Goal: Information Seeking & Learning: Find contact information

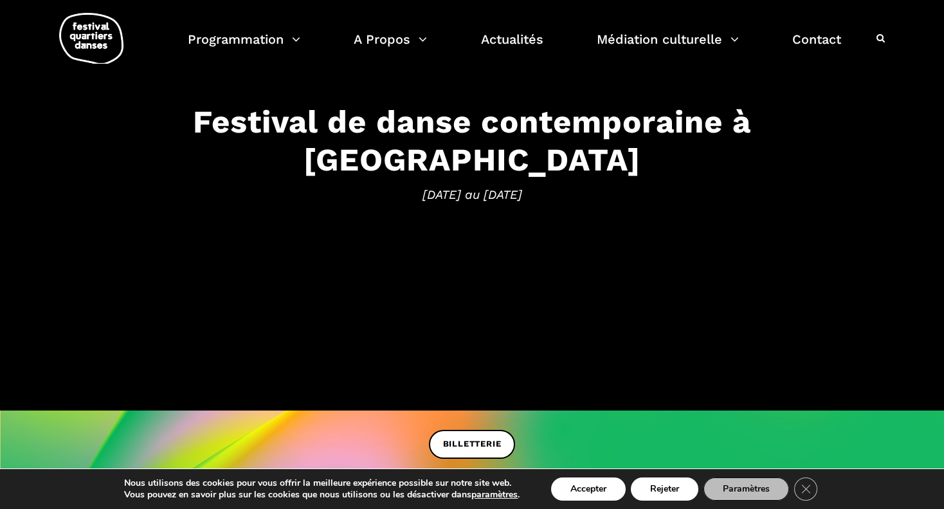
scroll to position [129, 0]
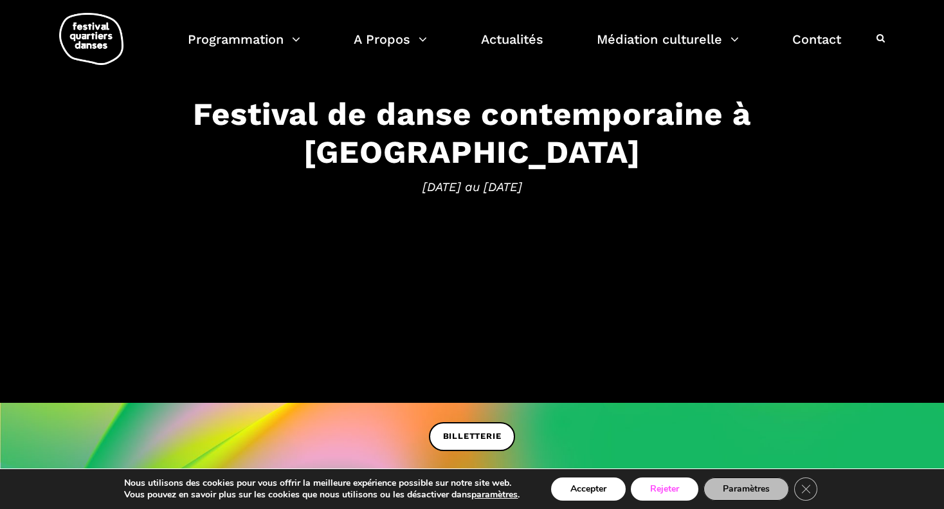
click at [658, 486] on button "Rejeter" at bounding box center [665, 488] width 68 height 23
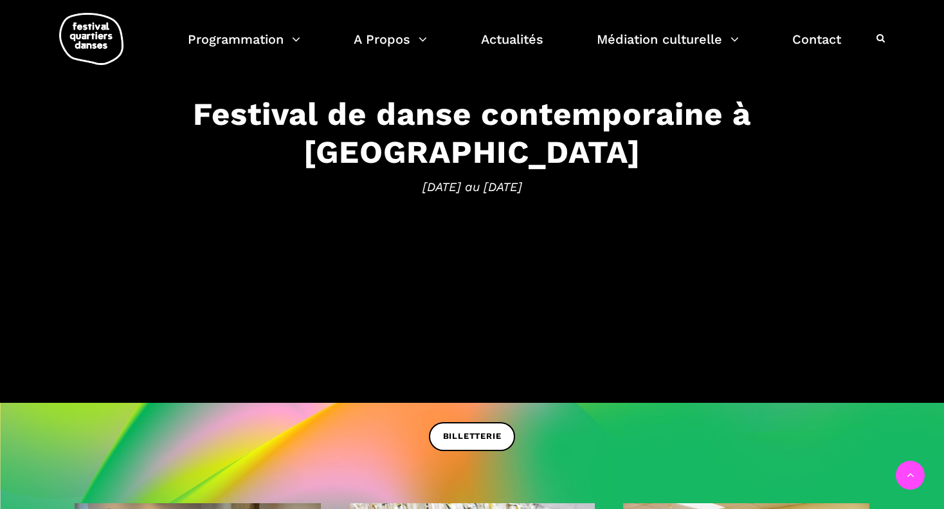
scroll to position [581, 0]
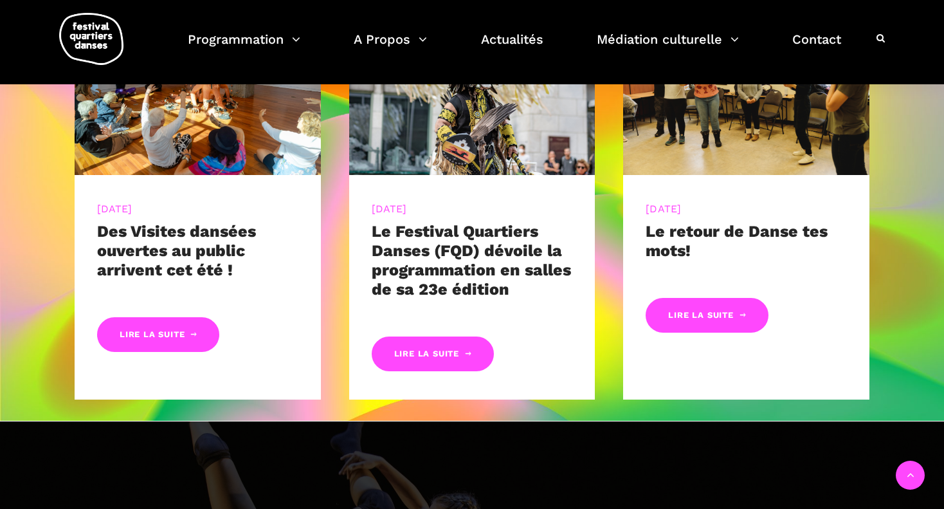
scroll to position [621, 0]
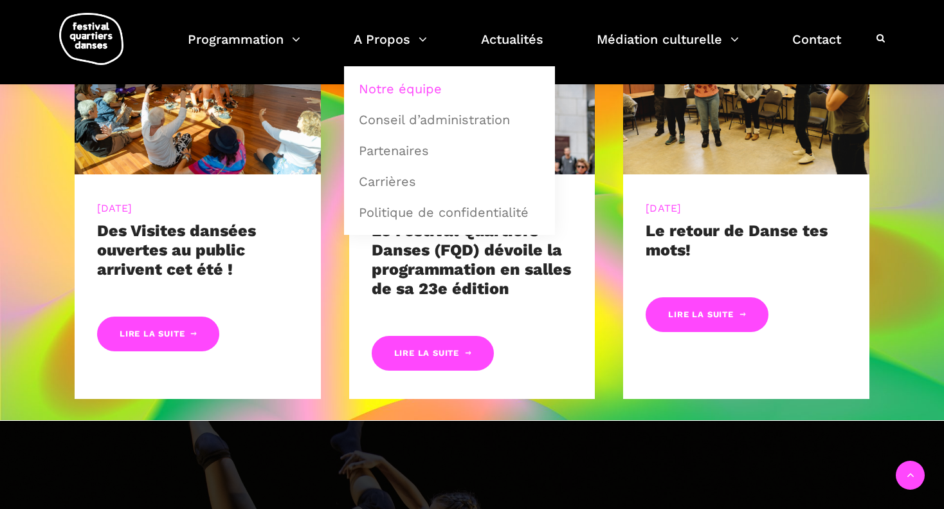
click at [397, 89] on link "Notre équipe" at bounding box center [449, 89] width 197 height 30
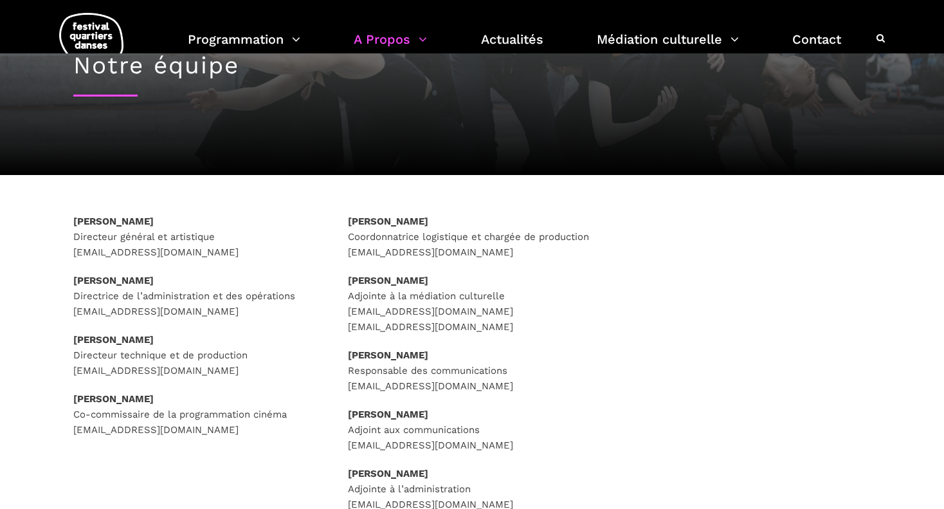
scroll to position [141, 0]
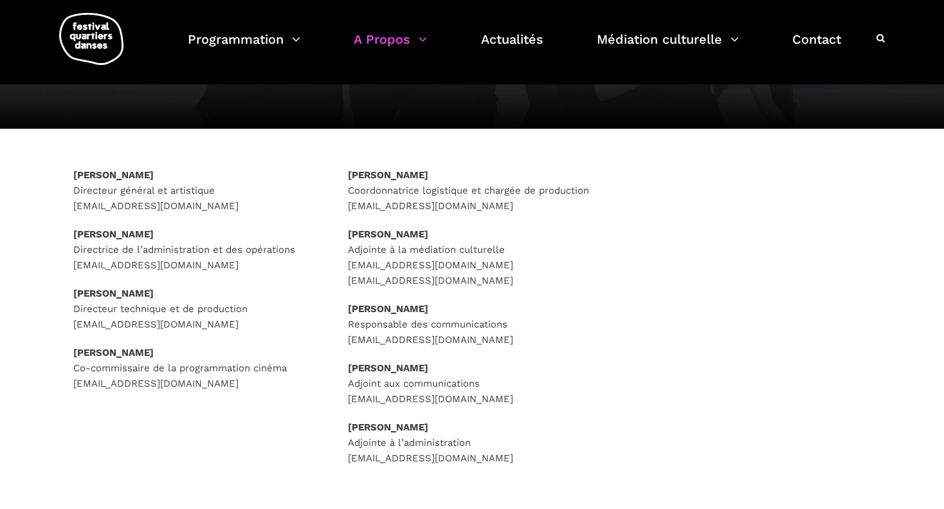
drag, startPoint x: 447, startPoint y: 365, endPoint x: 350, endPoint y: 366, distance: 97.1
click at [350, 366] on p "[PERSON_NAME] Adjoint aux communications [EMAIL_ADDRESS][DOMAIN_NAME]" at bounding box center [472, 383] width 249 height 46
copy strong "[PERSON_NAME]"
click at [621, 306] on div "[PERSON_NAME] Directeur général et artistique [EMAIL_ADDRESS][DOMAIN_NAME] [PER…" at bounding box center [472, 332] width 849 height 330
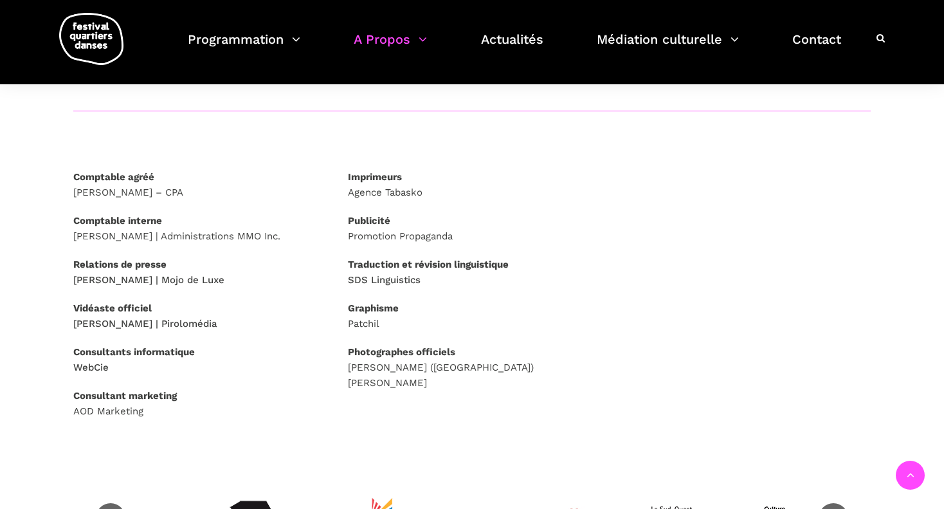
scroll to position [550, 0]
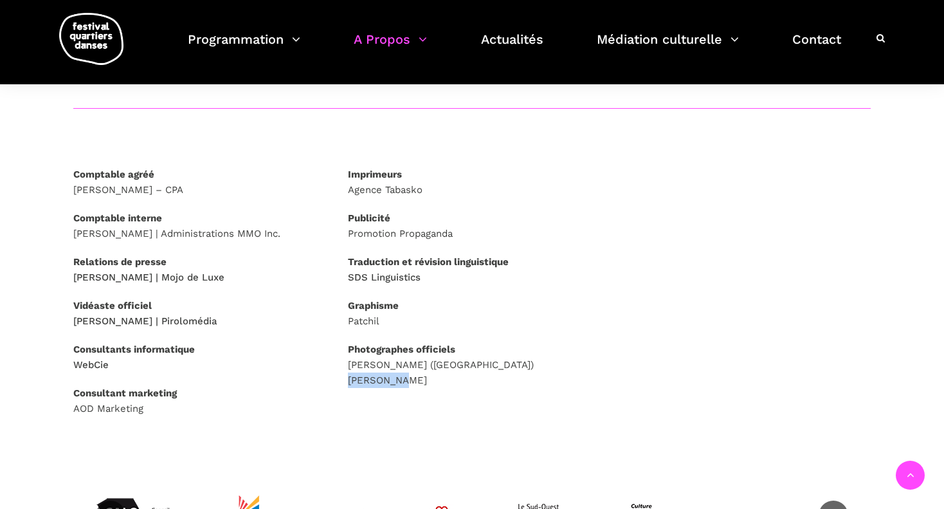
drag, startPoint x: 345, startPoint y: 376, endPoint x: 400, endPoint y: 382, distance: 55.6
click at [400, 382] on div "Imprimeurs Agence Tabasko Publicité Promotion Propaganda Traduction et révision…" at bounding box center [472, 293] width 275 height 253
copy p "Melika Dez"
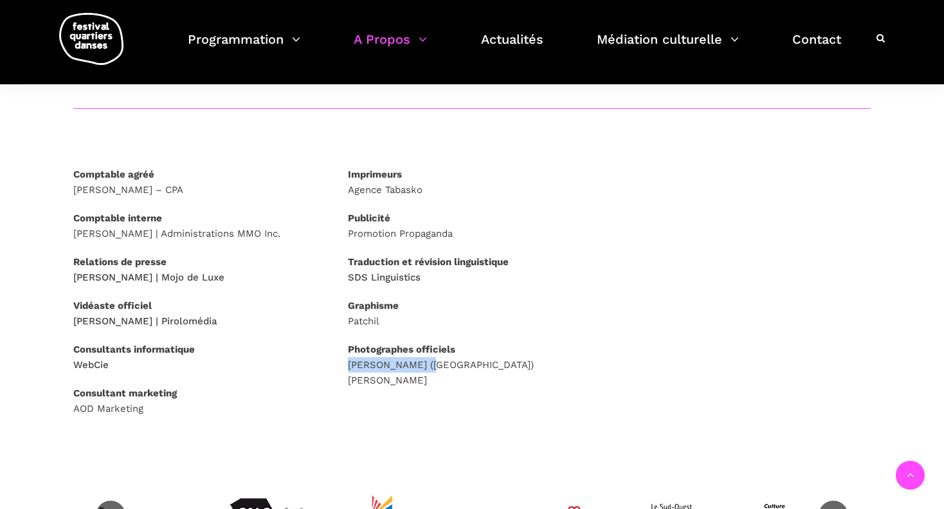
drag, startPoint x: 341, startPoint y: 360, endPoint x: 426, endPoint y: 370, distance: 84.8
click at [426, 370] on div "Imprimeurs Agence Tabasko Publicité Promotion Propaganda Traduction et révision…" at bounding box center [472, 293] width 275 height 253
copy p "Jackie Hopfinger"
click at [454, 317] on p "Graphisme Patchil" at bounding box center [472, 313] width 249 height 31
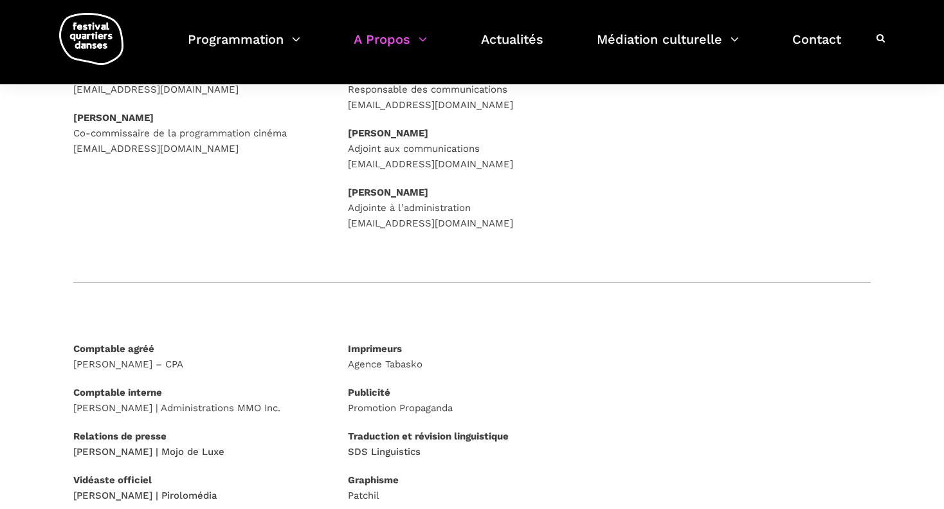
scroll to position [0, 0]
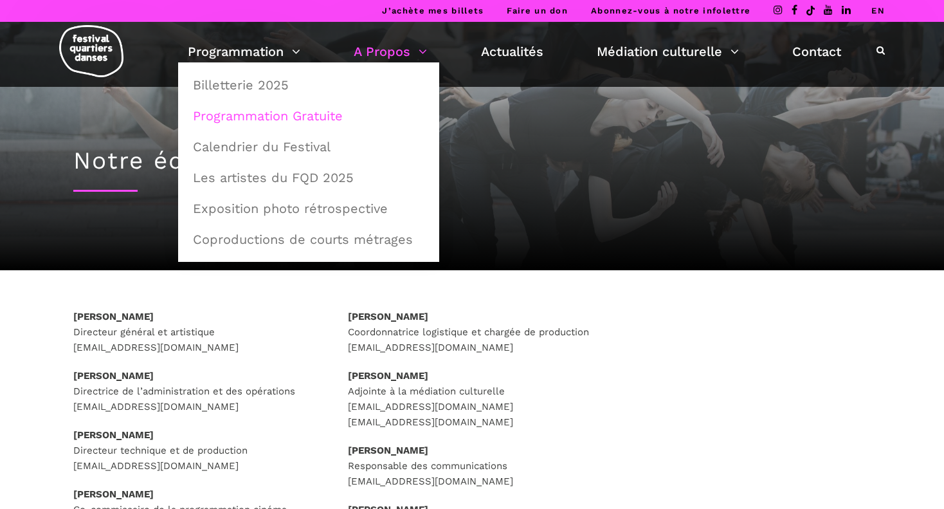
click at [259, 116] on link "Programmation Gratuite" at bounding box center [308, 116] width 247 height 30
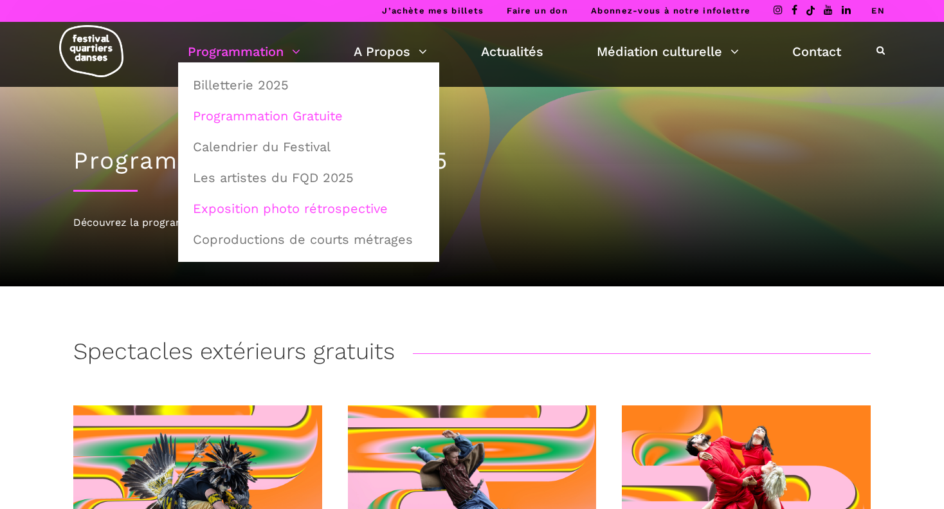
click at [271, 205] on link "Exposition photo rétrospective" at bounding box center [308, 209] width 247 height 30
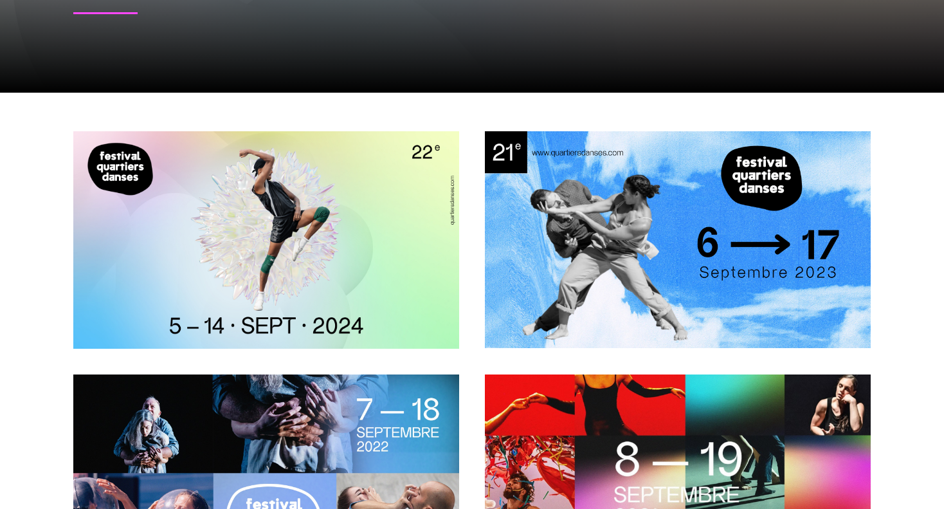
scroll to position [237, 0]
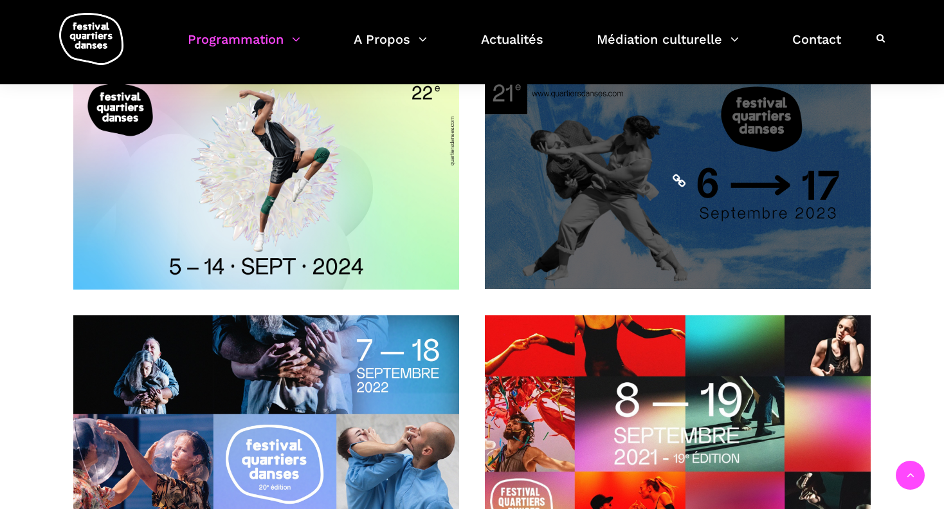
click at [804, 170] on span at bounding box center [678, 180] width 386 height 217
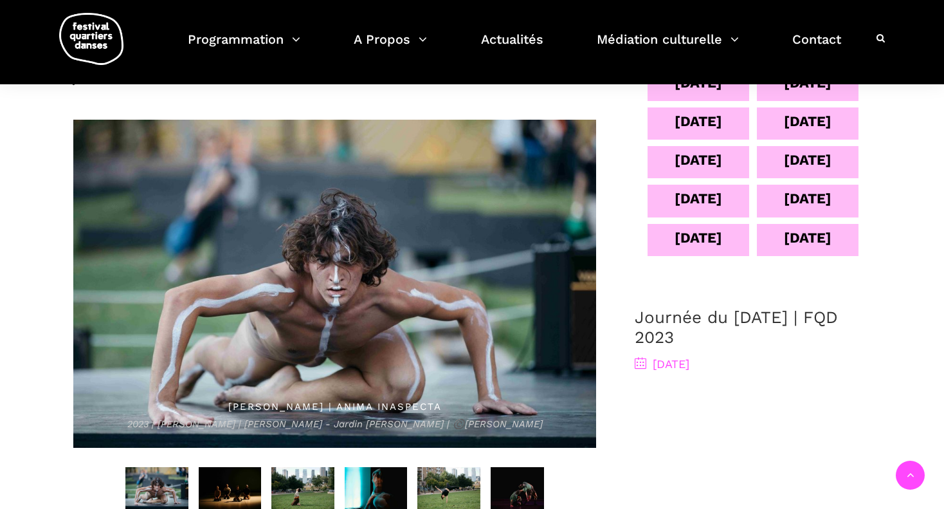
scroll to position [596, 0]
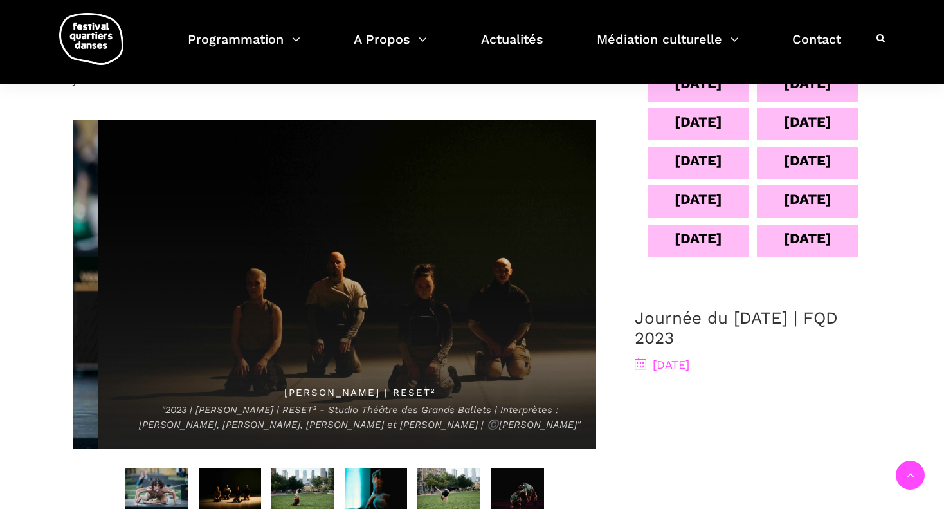
drag, startPoint x: 537, startPoint y: 425, endPoint x: 470, endPoint y: 423, distance: 67.5
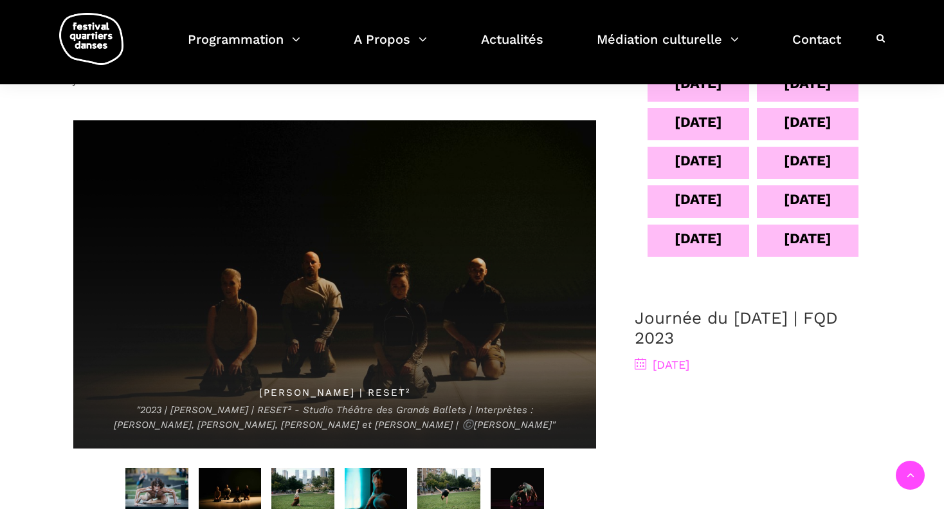
click at [505, 371] on span "Veronique Giasson | RESET² "2023 | Veronique Giasson | RESET² - Studio Théâtre …" at bounding box center [334, 284] width 523 height 328
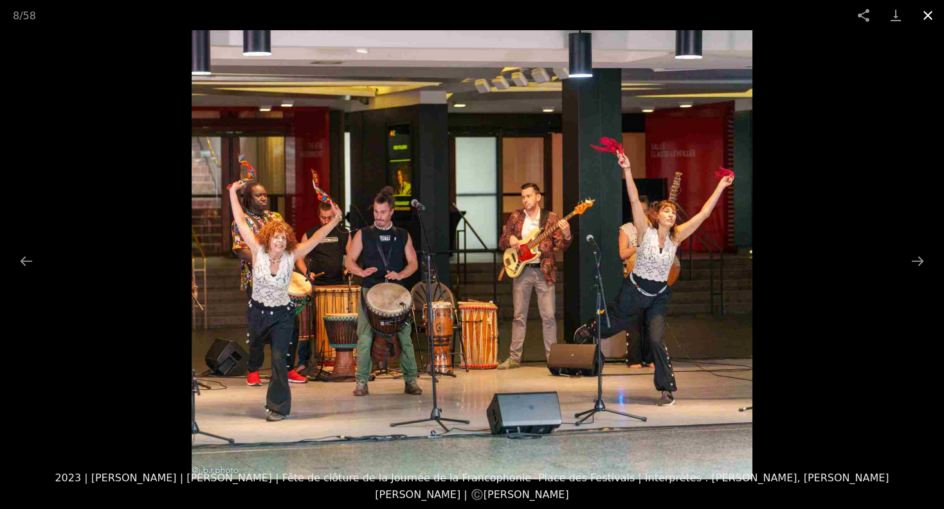
click at [924, 10] on button "Close gallery" at bounding box center [928, 15] width 32 height 30
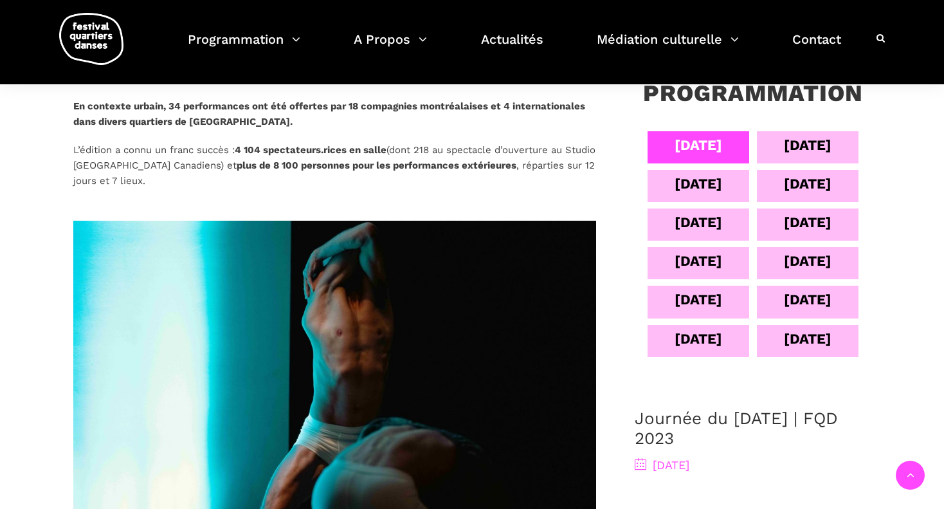
scroll to position [493, 0]
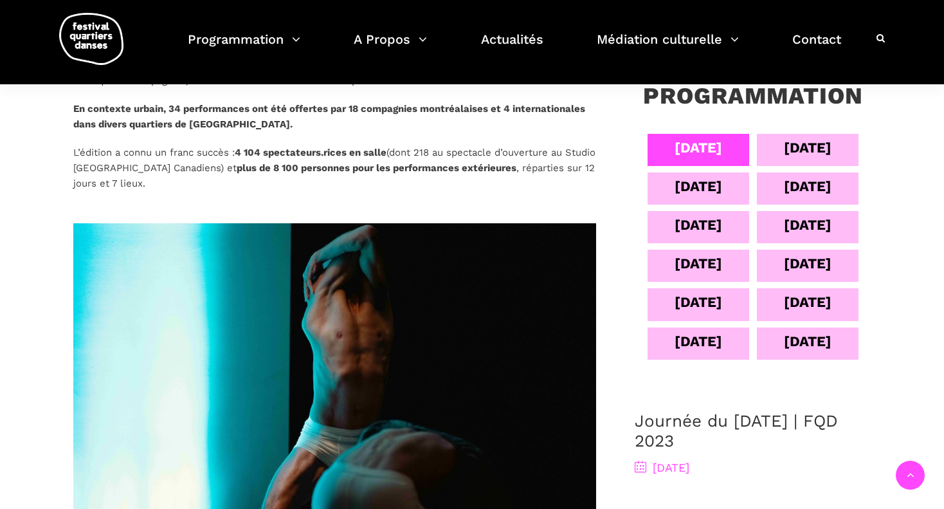
click at [780, 328] on div "17 sept" at bounding box center [808, 343] width 102 height 32
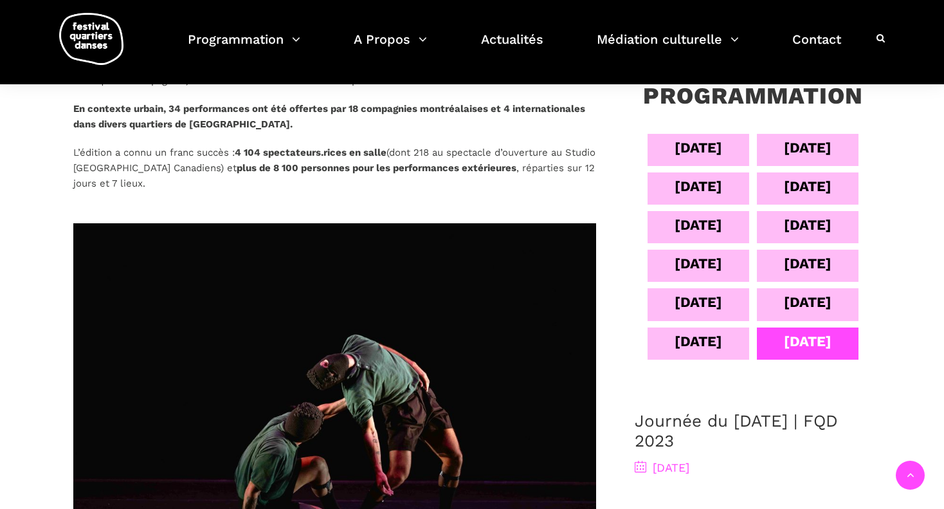
click at [780, 328] on div "17 sept" at bounding box center [808, 343] width 102 height 32
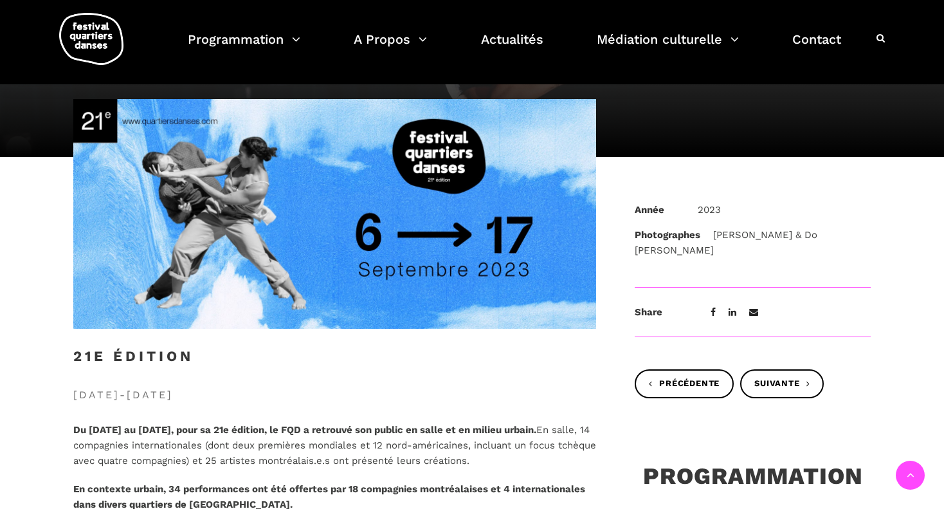
scroll to position [0, 0]
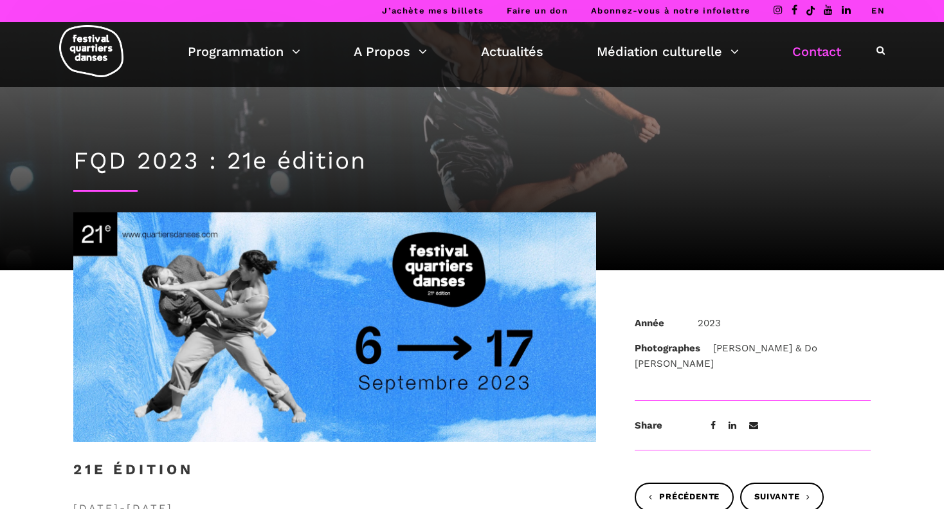
click at [802, 54] on link "Contact" at bounding box center [816, 52] width 49 height 22
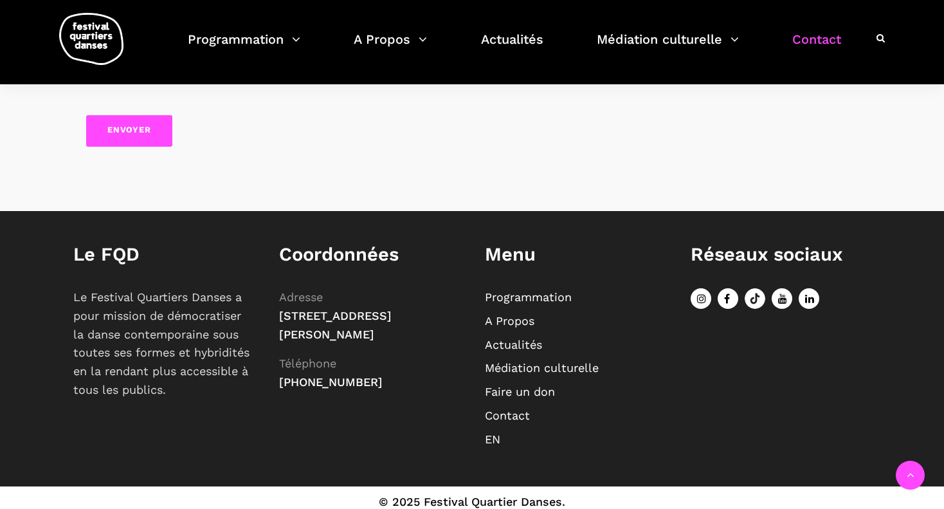
scroll to position [702, 0]
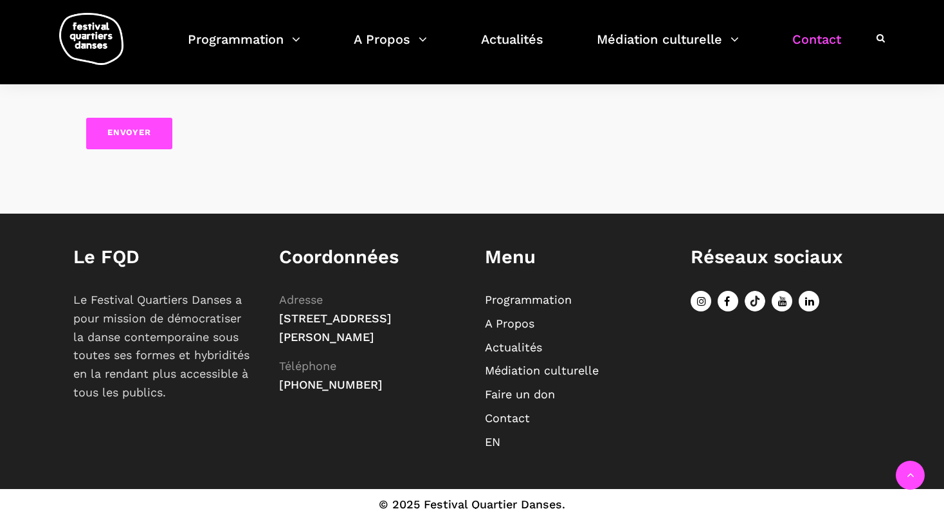
click at [701, 298] on icon at bounding box center [700, 301] width 21 height 21
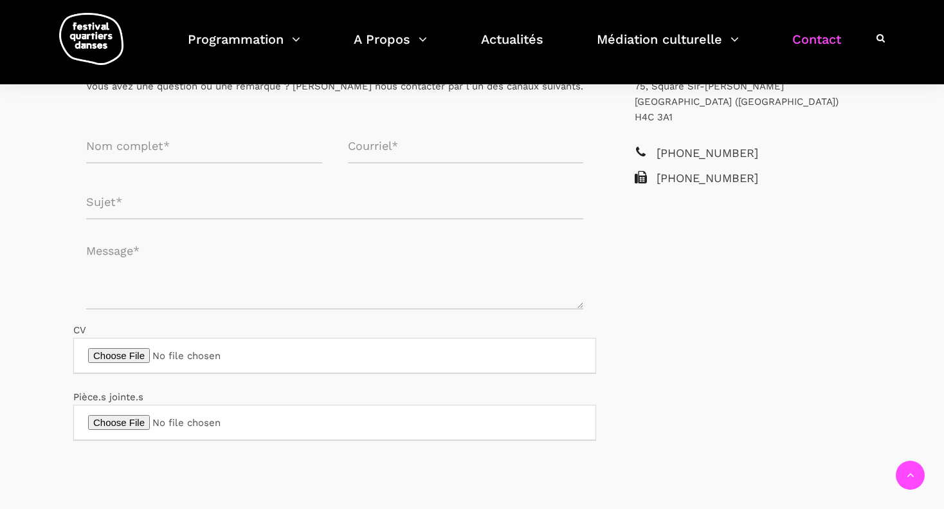
scroll to position [0, 0]
